Goal: Find specific page/section: Find specific page/section

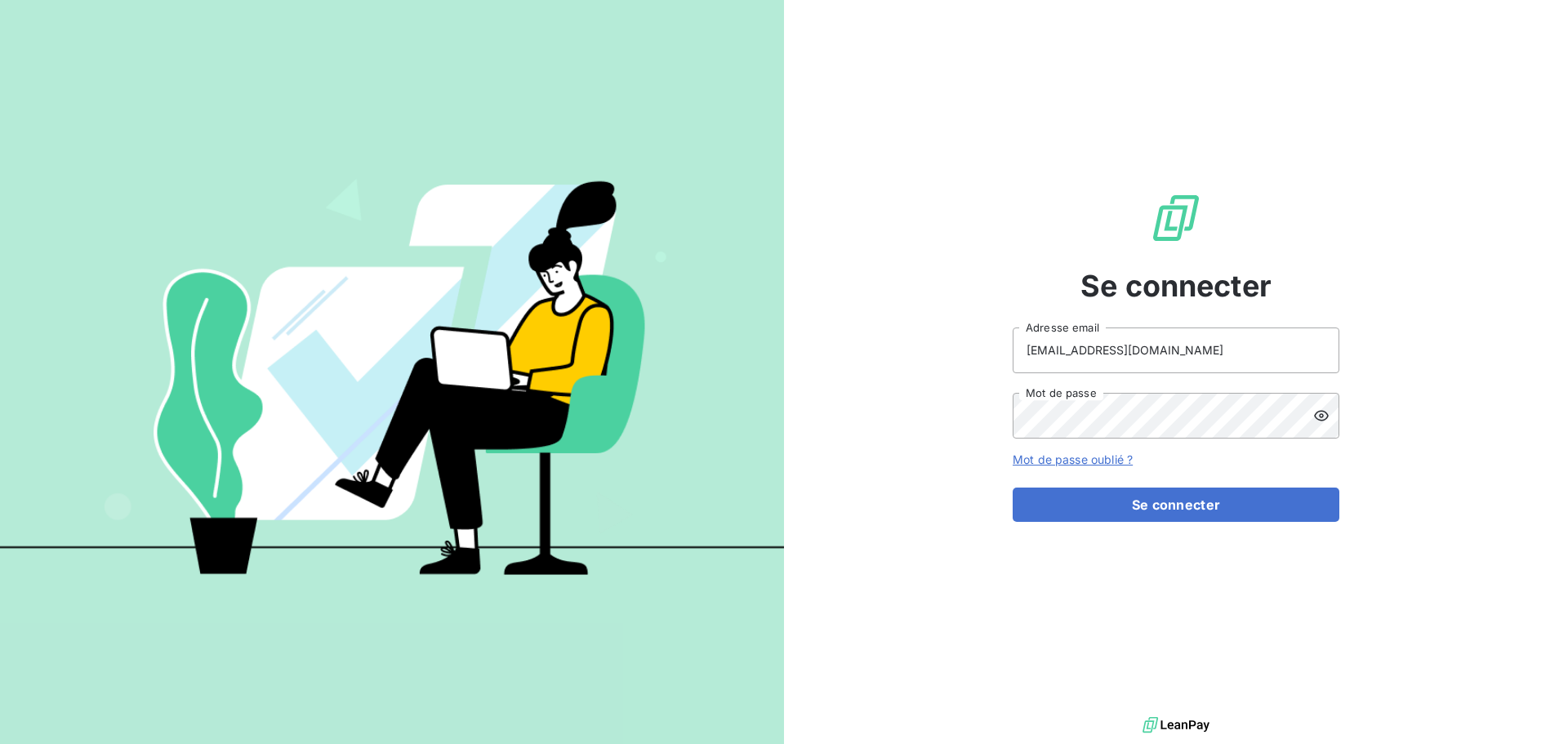
click at [1219, 361] on input "[EMAIL_ADDRESS][DOMAIN_NAME]" at bounding box center [1175, 350] width 327 height 46
click at [1217, 352] on input "[EMAIL_ADDRESS][DOMAIN_NAME]" at bounding box center [1175, 350] width 327 height 46
type input "[EMAIL_ADDRESS][DOMAIN_NAME]"
click at [1266, 507] on button "Se connecter" at bounding box center [1175, 504] width 327 height 34
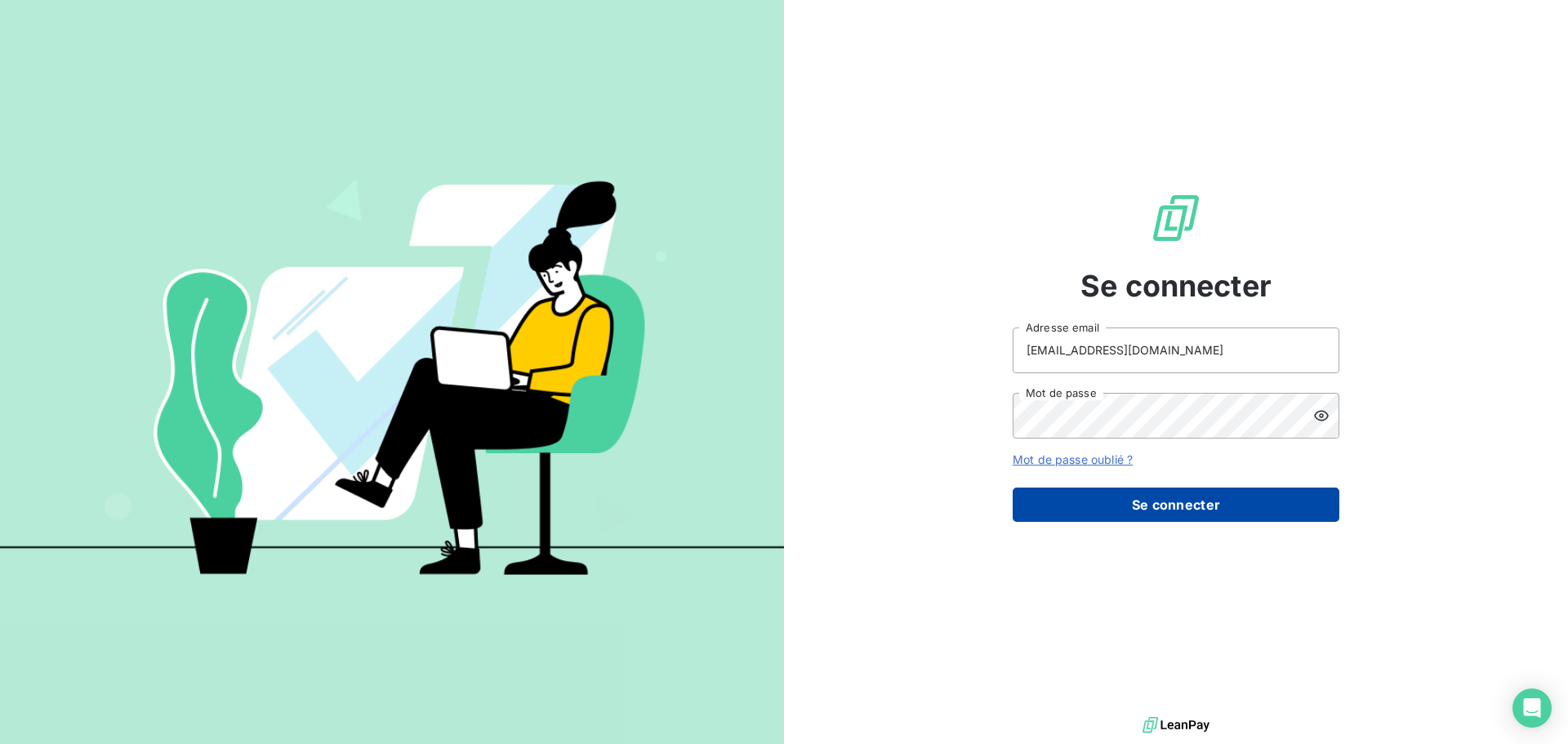
click at [1154, 510] on button "Se connecter" at bounding box center [1175, 504] width 327 height 34
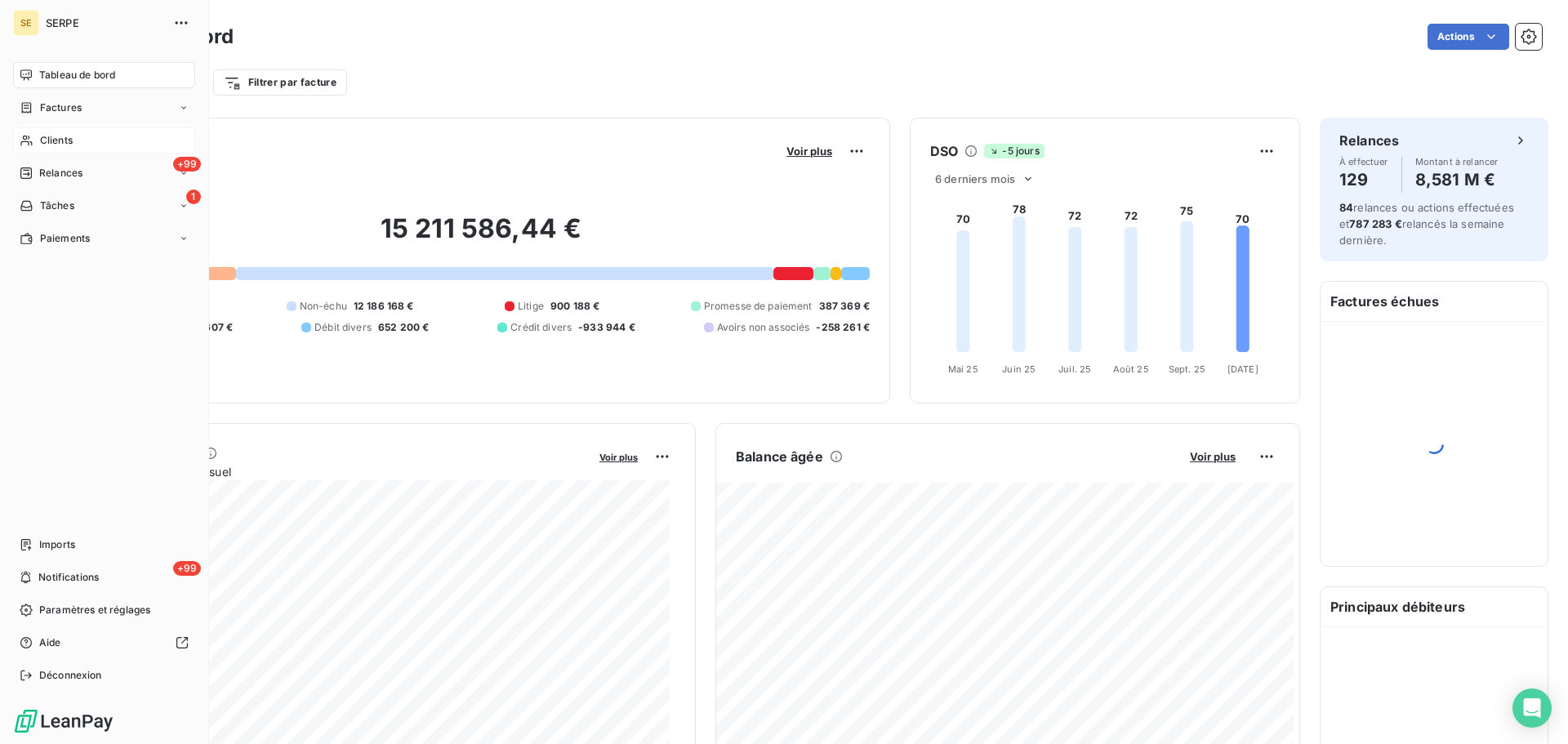
click at [91, 146] on div "Clients" at bounding box center [103, 140] width 182 height 27
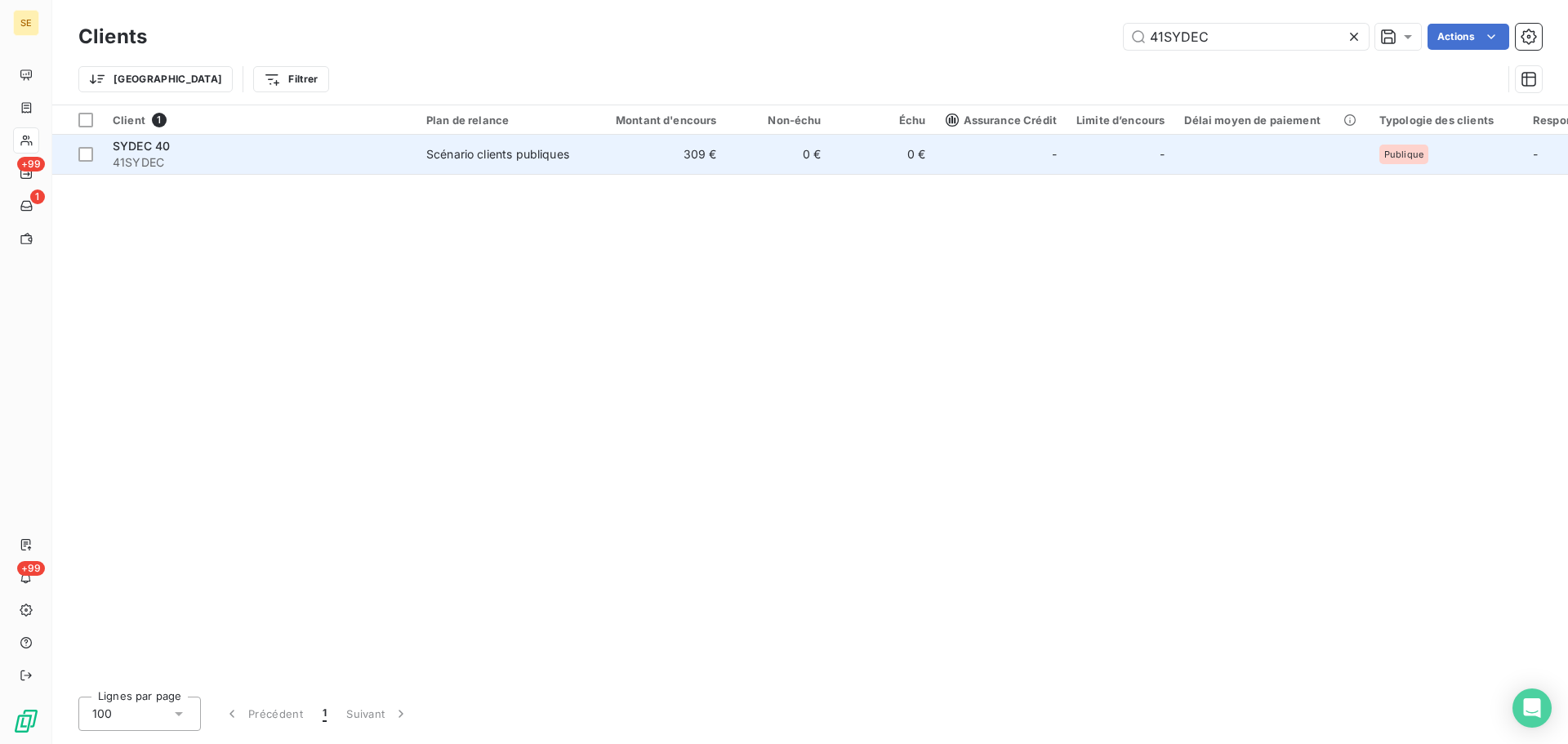
type input "41SYDEC"
click at [200, 151] on div "SYDEC 40" at bounding box center [259, 146] width 294 height 16
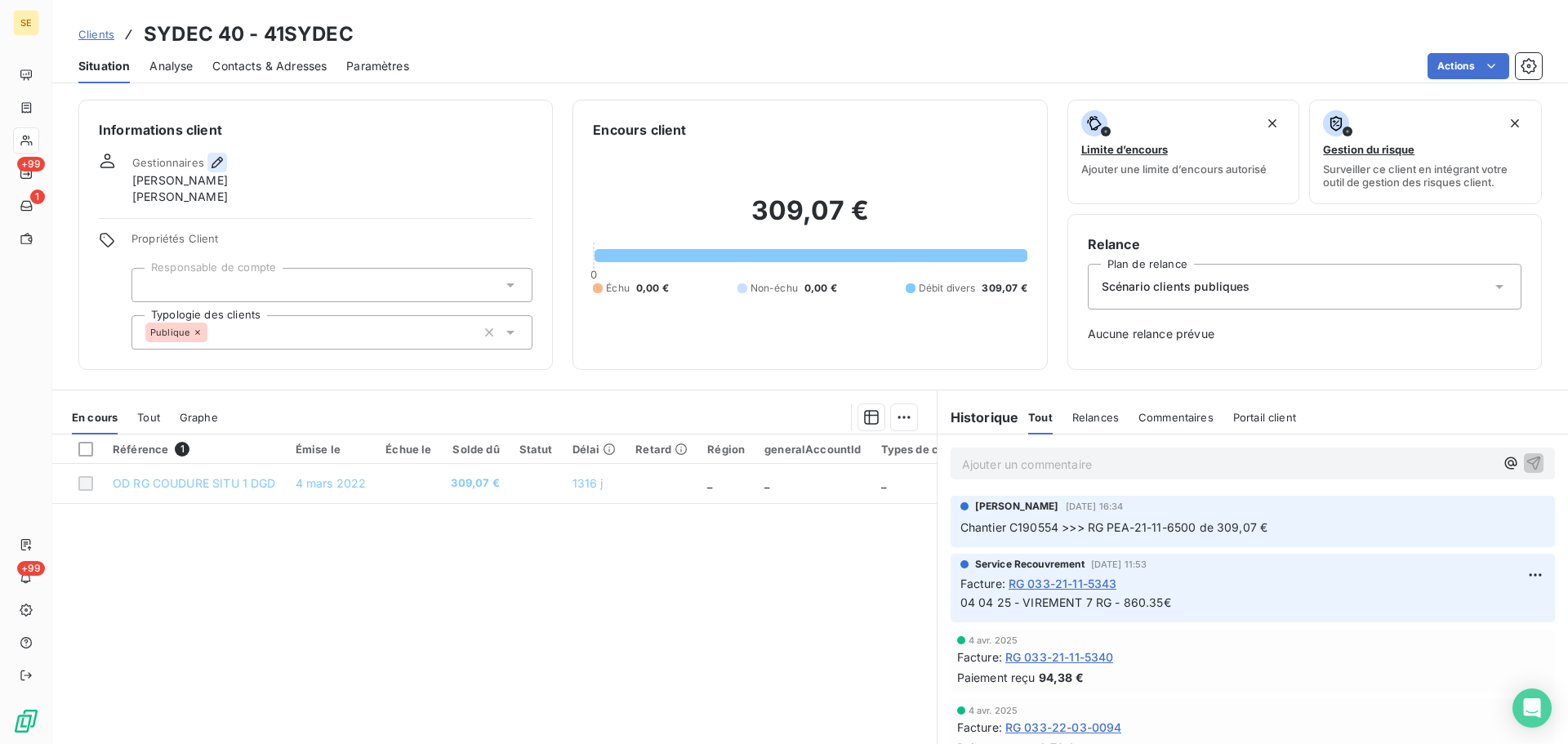
click at [220, 156] on icon "button" at bounding box center [217, 163] width 16 height 16
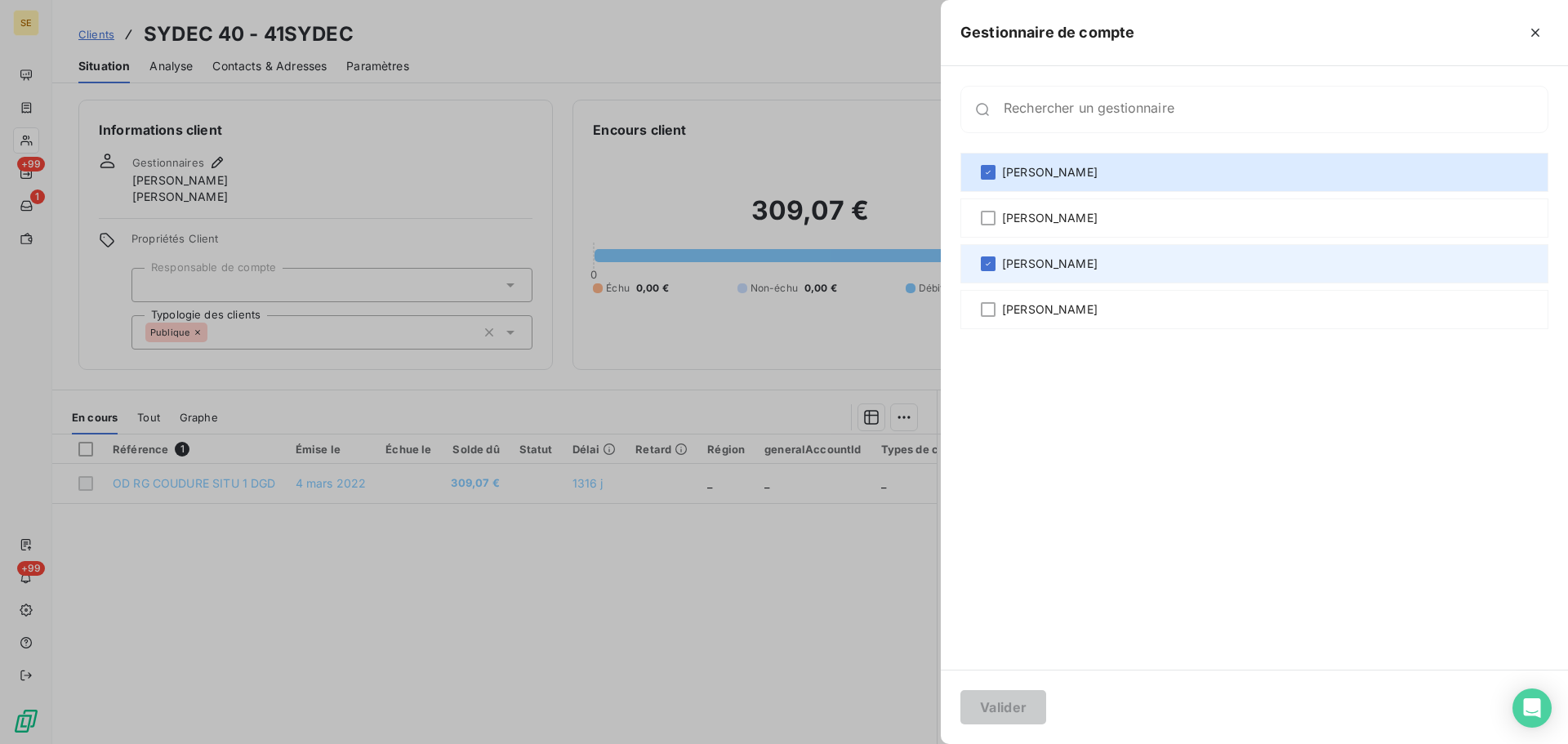
click at [1081, 264] on span "[PERSON_NAME]" at bounding box center [1050, 264] width 95 height 16
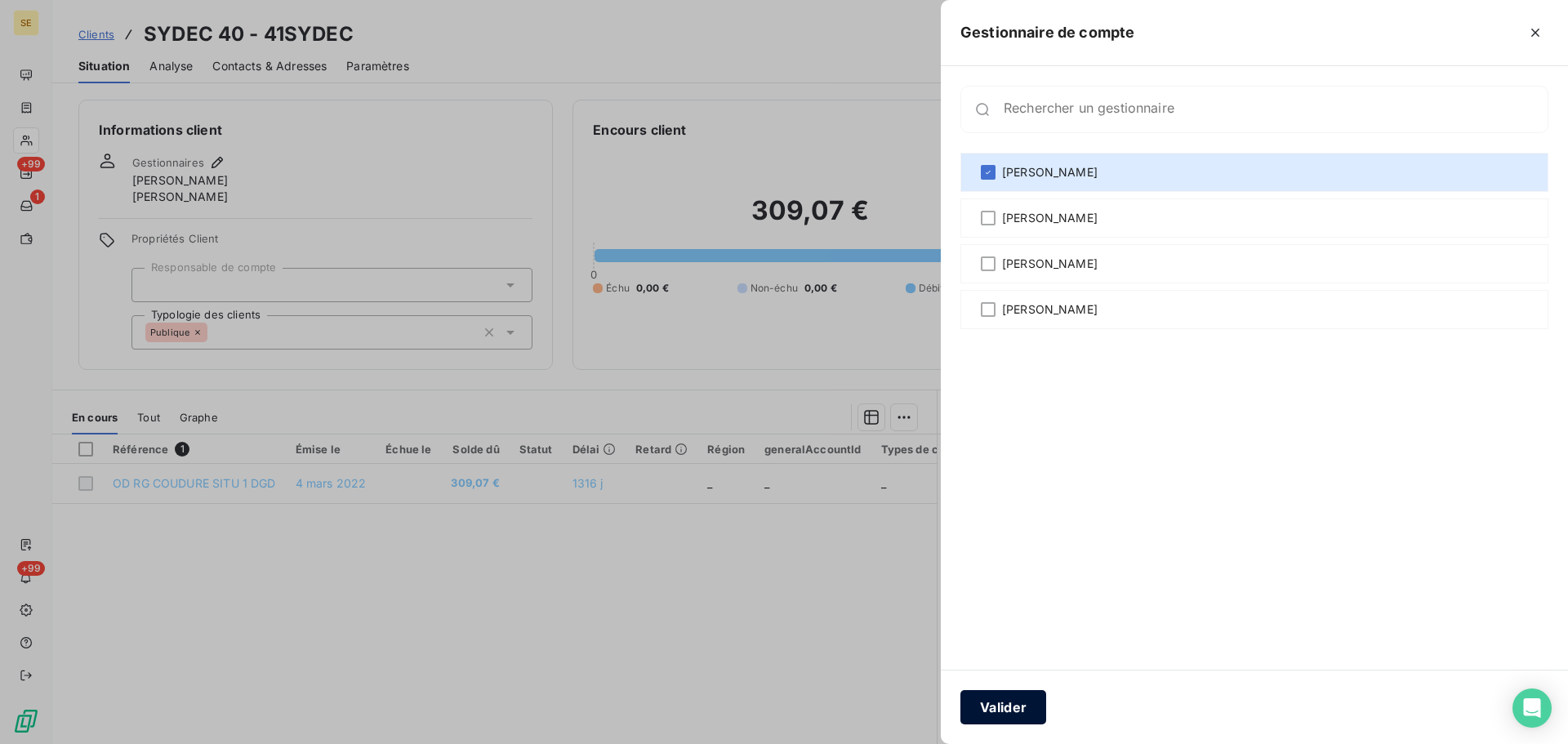
click at [984, 713] on button "Valider" at bounding box center [1003, 706] width 86 height 34
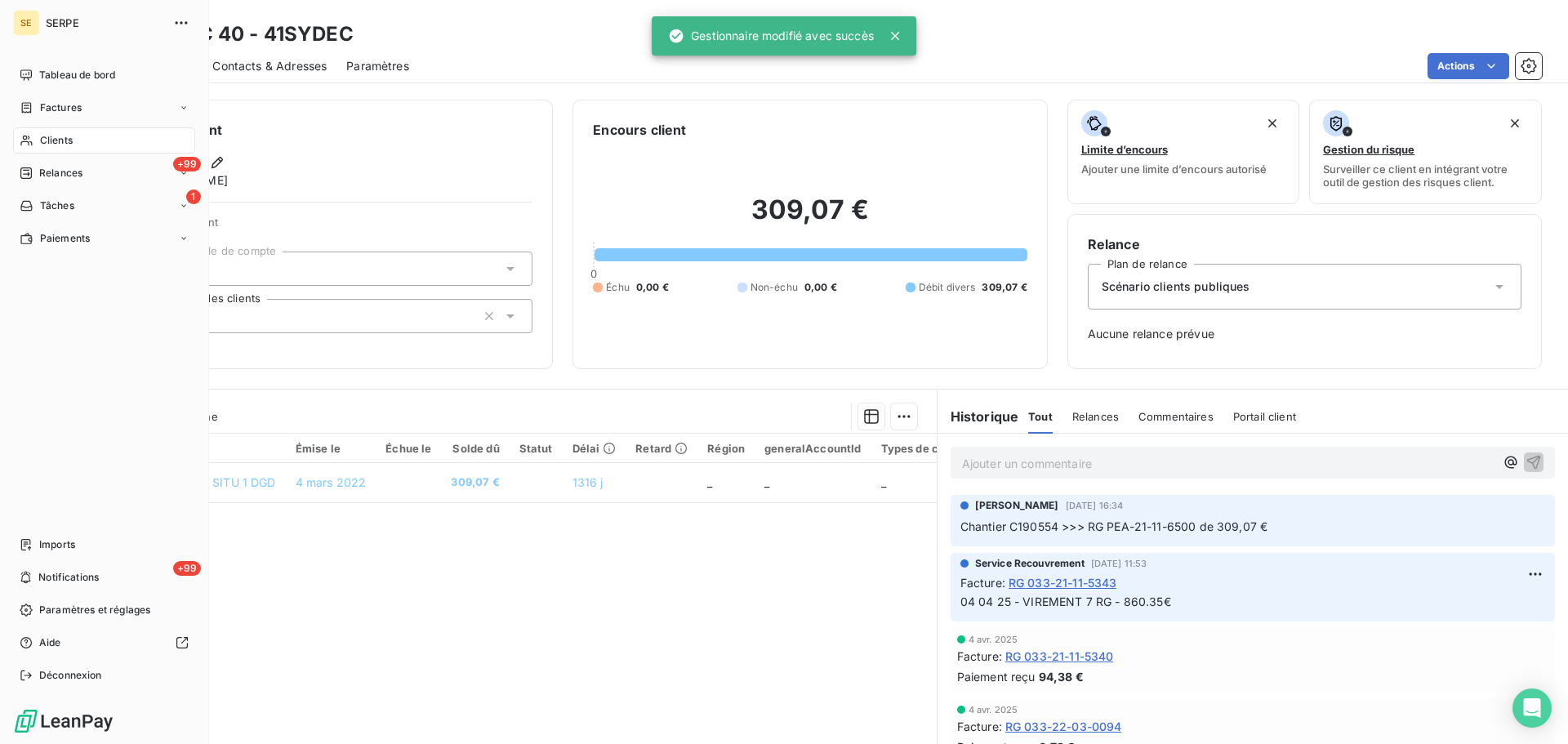
click at [49, 133] on div "Clients" at bounding box center [103, 140] width 182 height 27
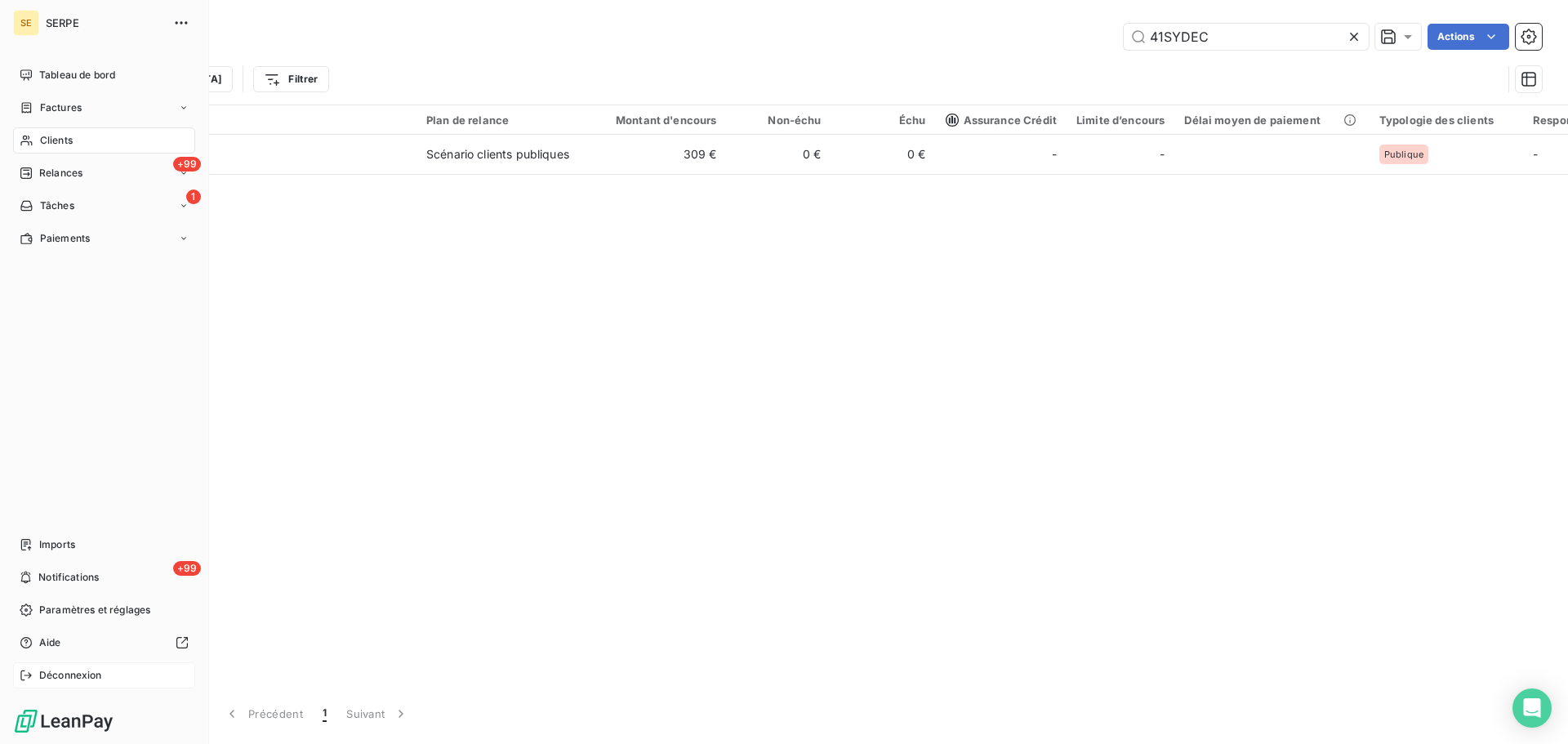
click at [121, 667] on div "Déconnexion" at bounding box center [103, 675] width 182 height 27
